Goal: Understand process/instructions: Learn how to perform a task or action

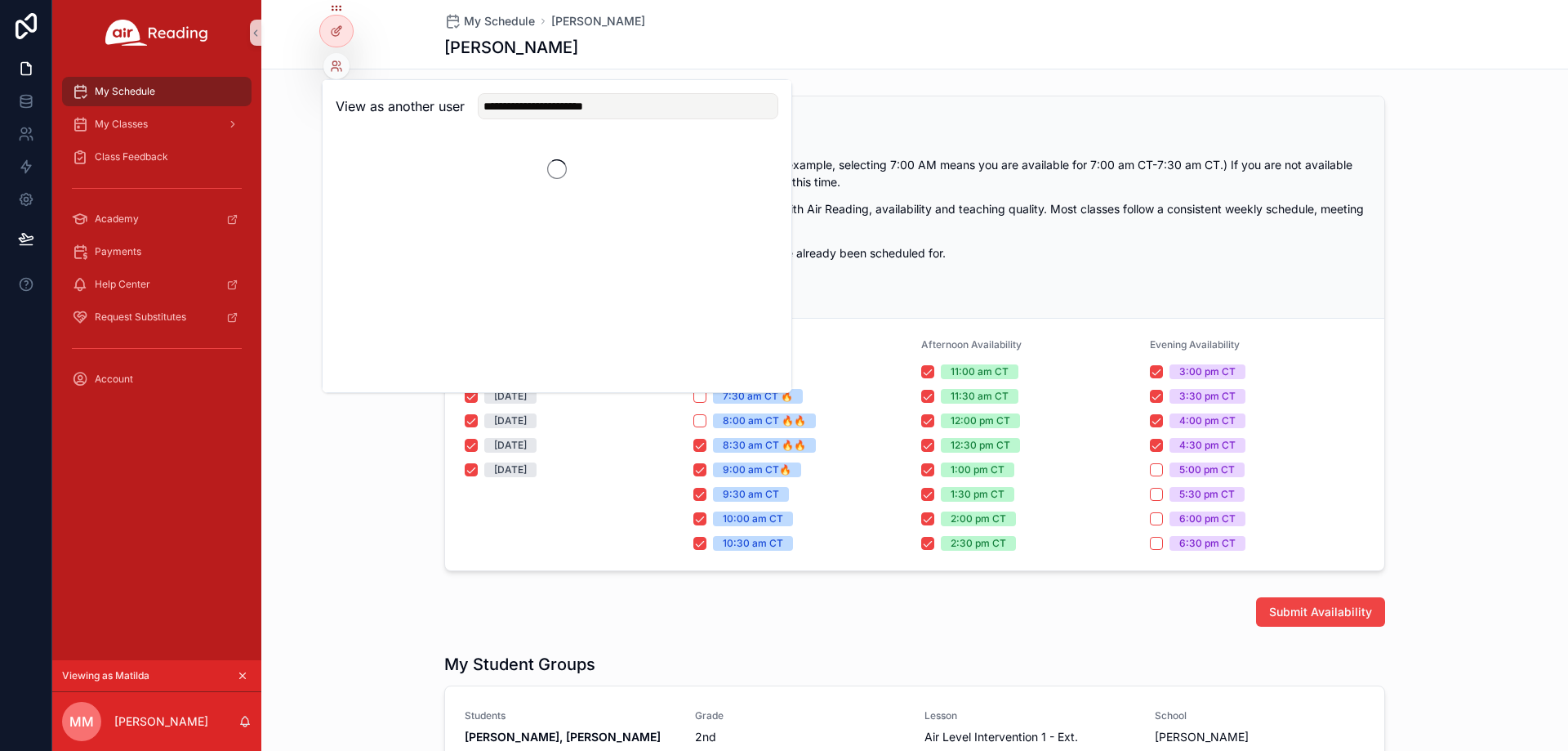
scroll to position [409, 0]
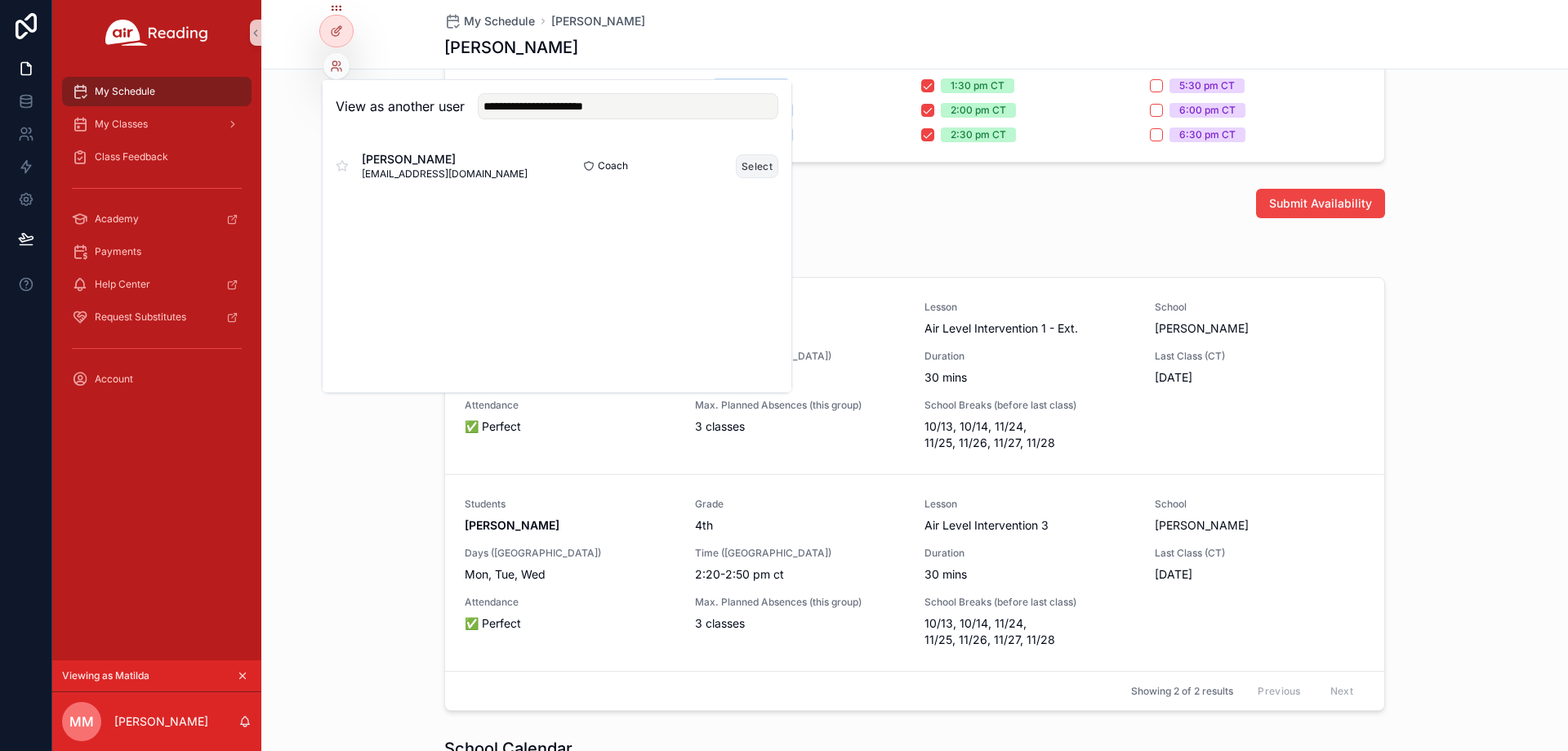
type input "**********"
click at [756, 172] on button "Select" at bounding box center [756, 166] width 43 height 23
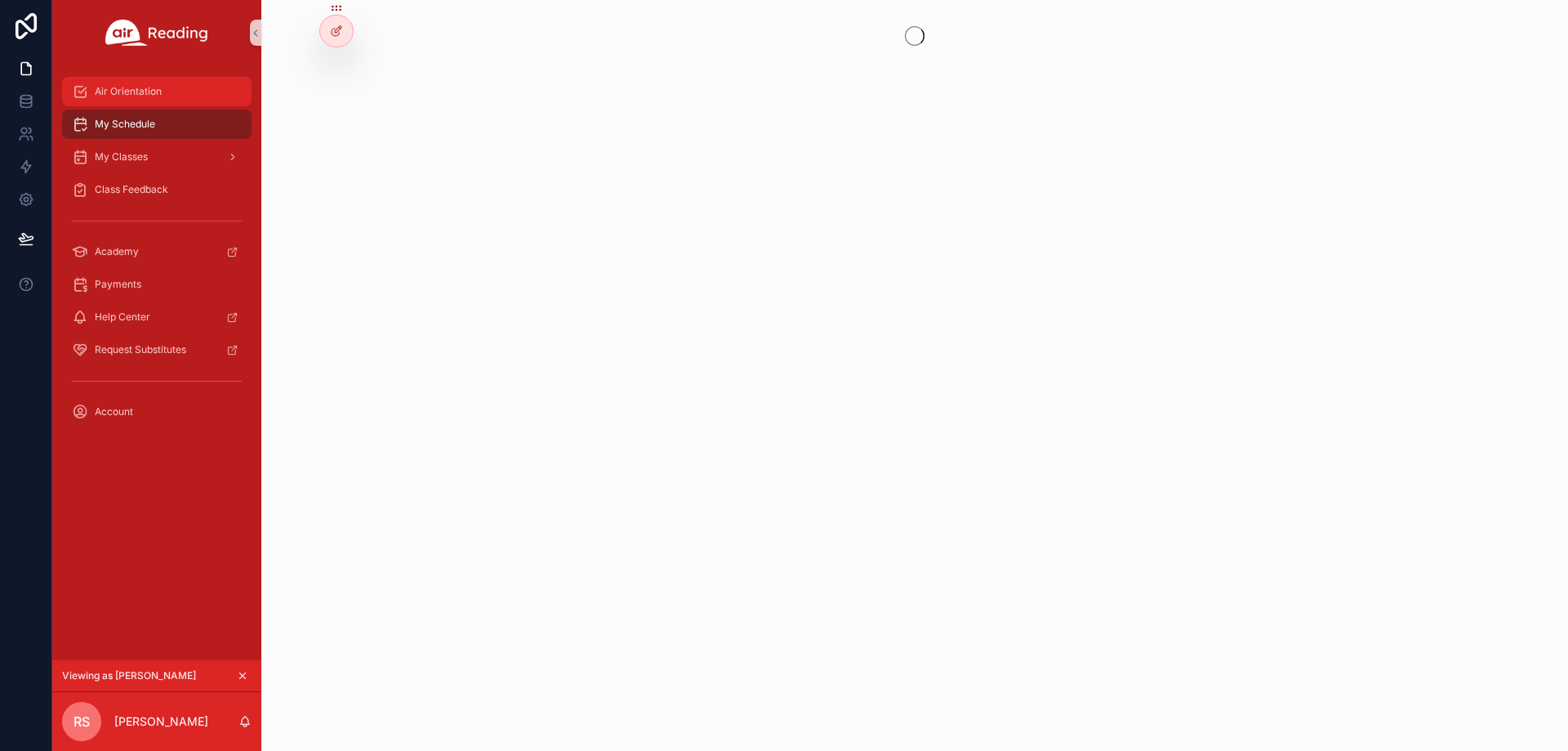
click at [173, 91] on div "Air Orientation" at bounding box center [157, 91] width 170 height 26
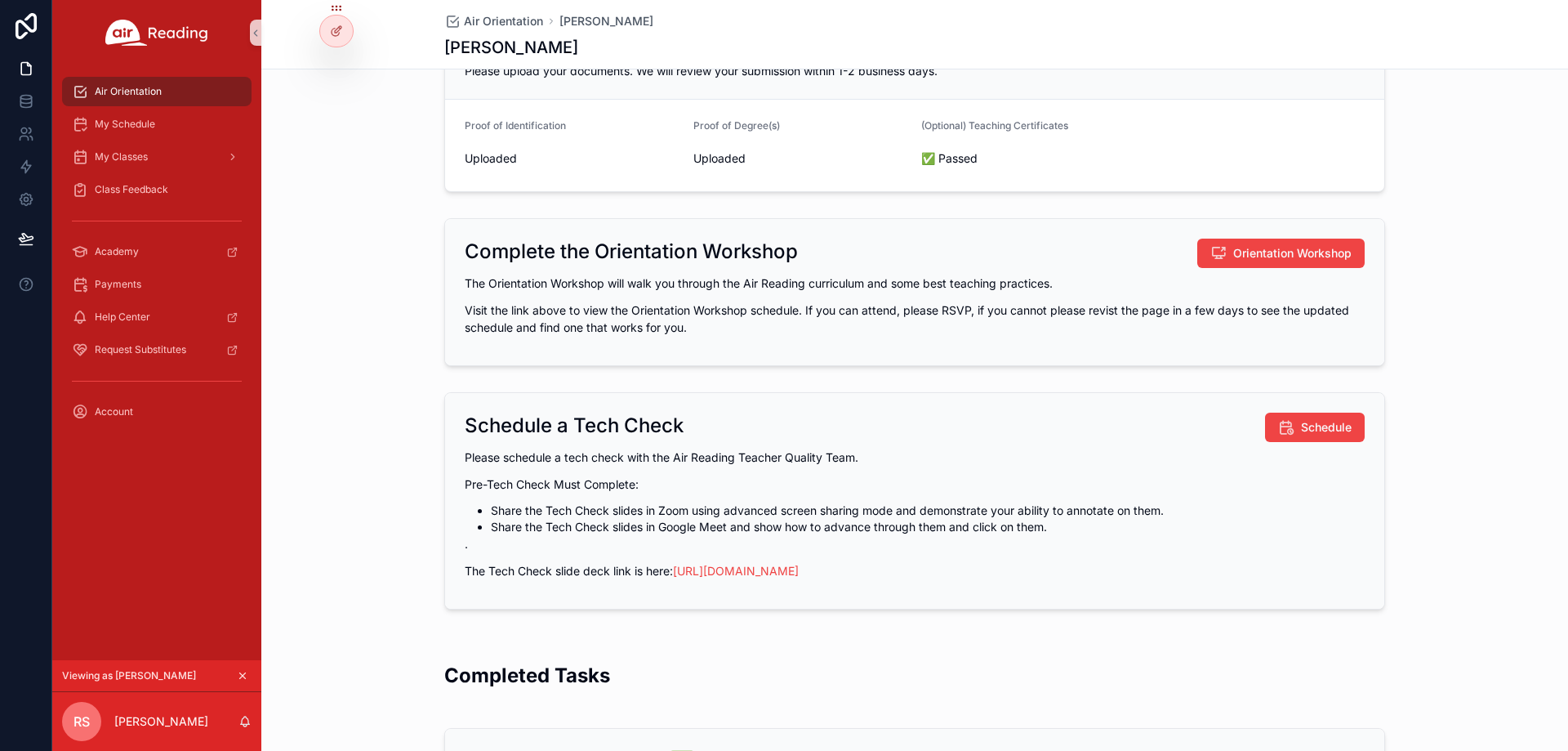
scroll to position [184, 0]
drag, startPoint x: 593, startPoint y: 248, endPoint x: 794, endPoint y: 247, distance: 201.0
click at [794, 247] on h2 "Complete the Orientation Workshop" at bounding box center [631, 252] width 334 height 26
copy h2 "Orientation Workshop"
drag, startPoint x: 570, startPoint y: 423, endPoint x: 690, endPoint y: 423, distance: 120.0
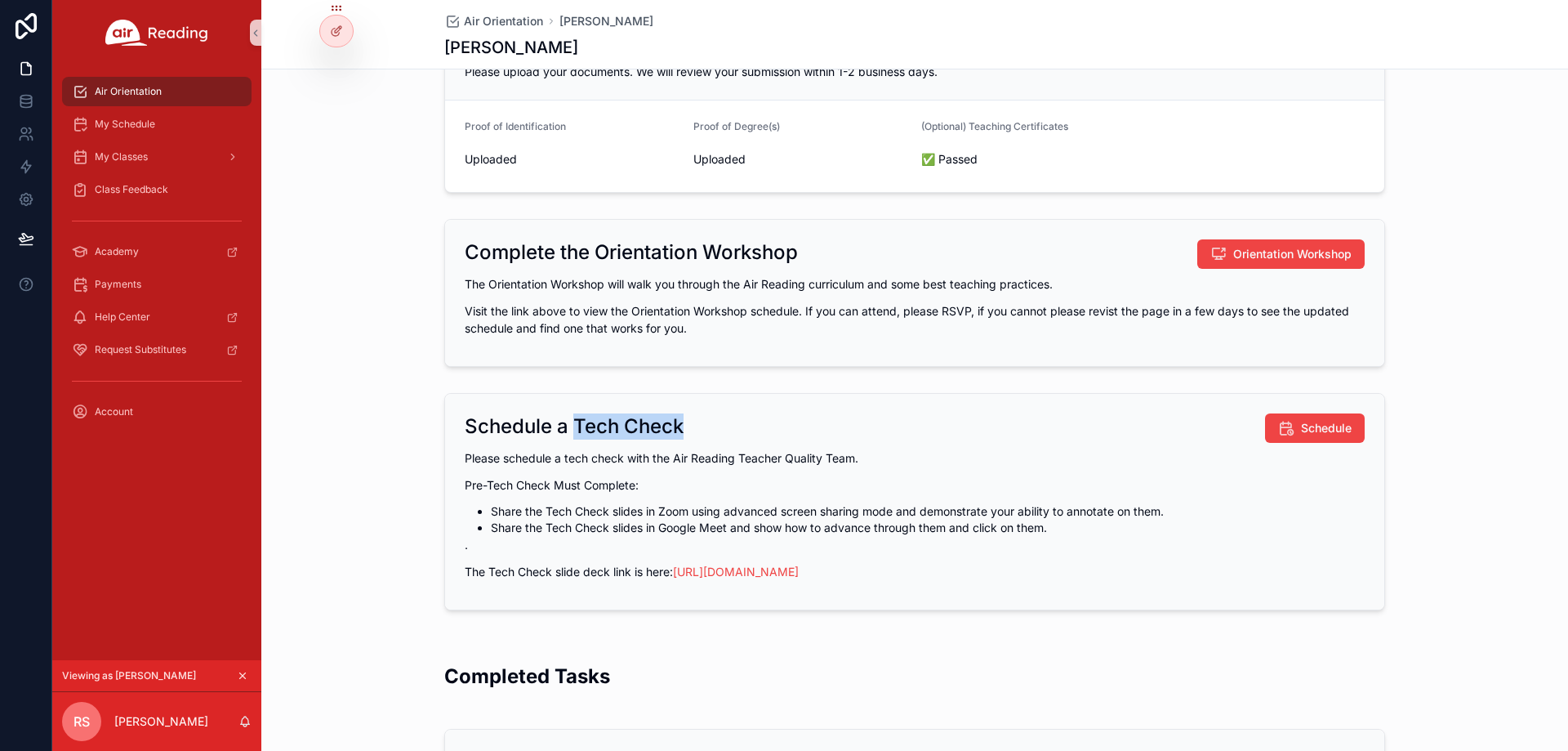
click at [690, 423] on div "Schedule a Tech Check Schedule" at bounding box center [914, 427] width 900 height 29
copy h2 "Tech Check"
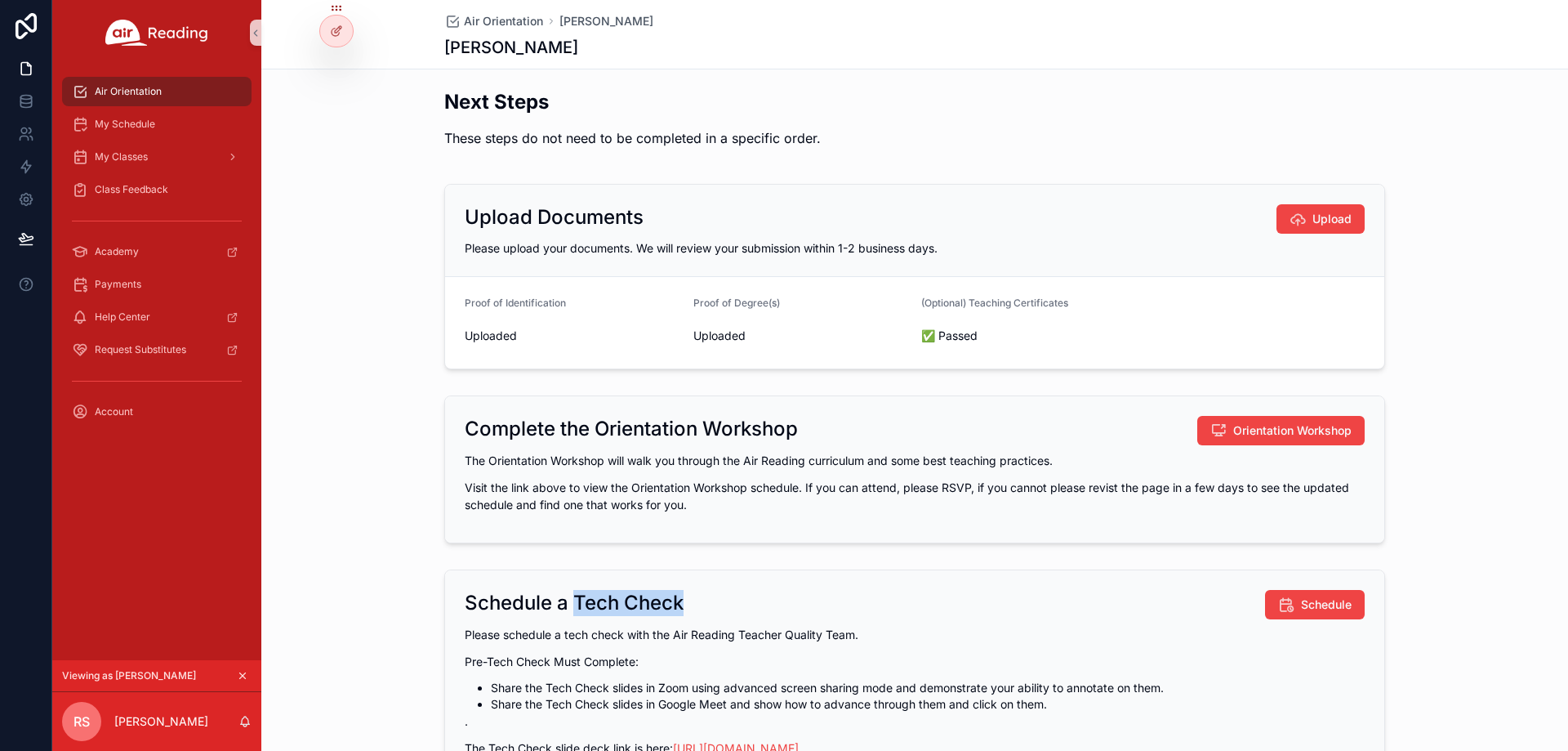
scroll to position [0, 0]
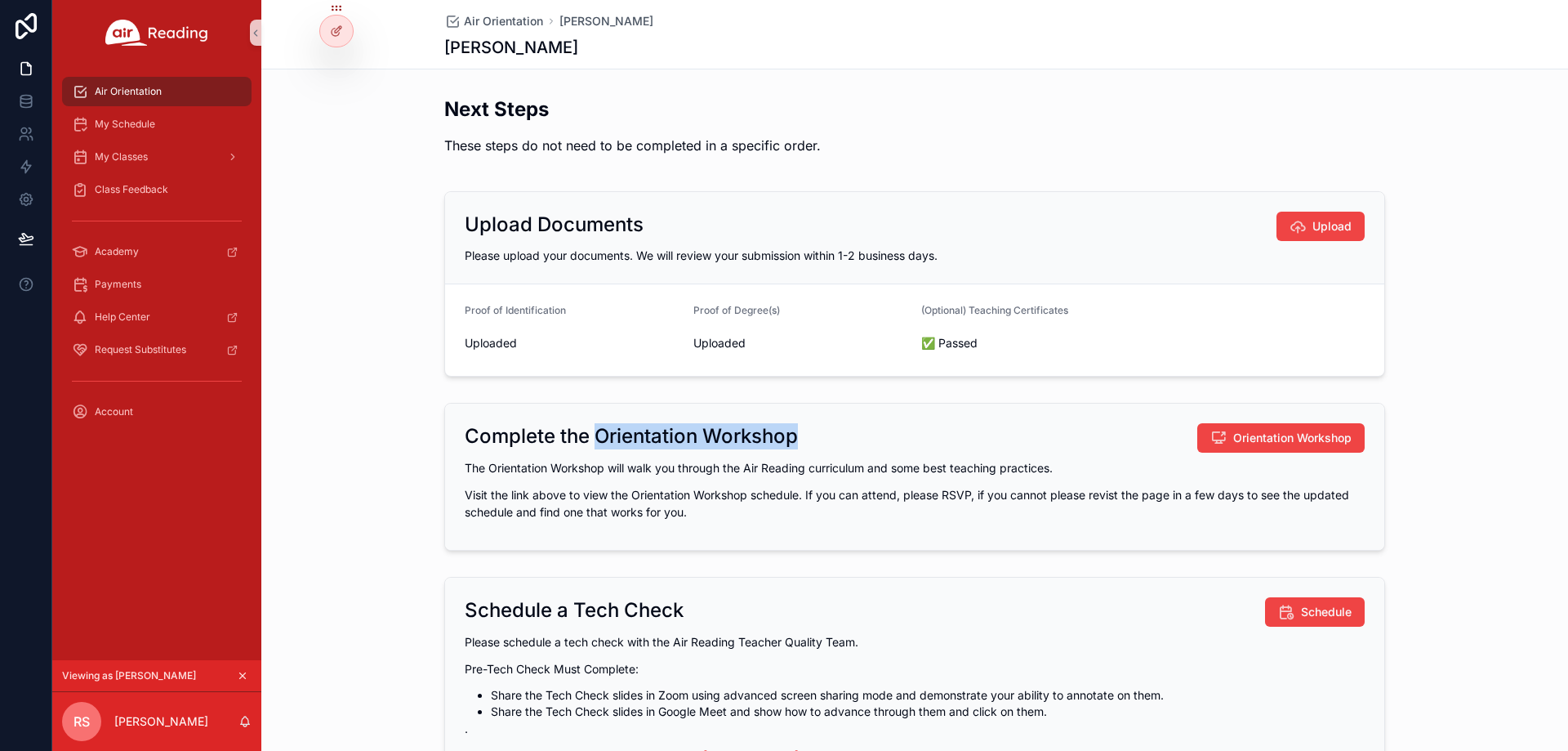
drag, startPoint x: 593, startPoint y: 435, endPoint x: 791, endPoint y: 431, distance: 198.0
click at [792, 424] on h2 "Complete the Orientation Workshop" at bounding box center [631, 436] width 334 height 26
copy h2 "Orientation Workshop"
